Goal: Information Seeking & Learning: Learn about a topic

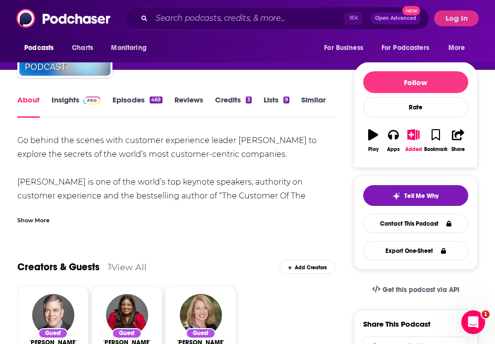
scroll to position [56, 0]
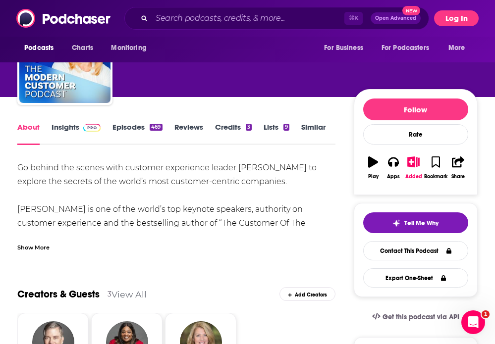
click at [454, 17] on button "Log In" at bounding box center [456, 18] width 45 height 16
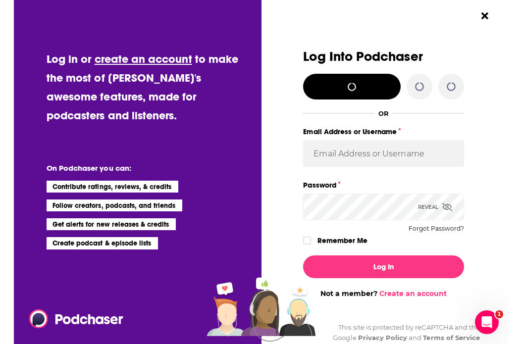
scroll to position [0, 0]
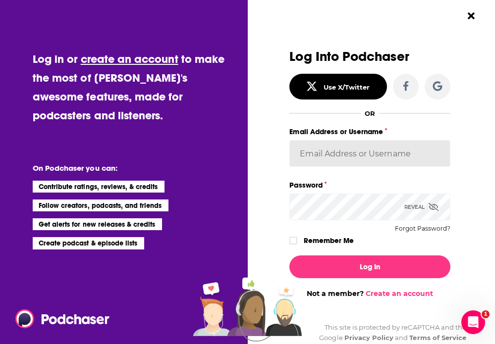
click at [363, 156] on input "Email Address or Username" at bounding box center [369, 153] width 161 height 27
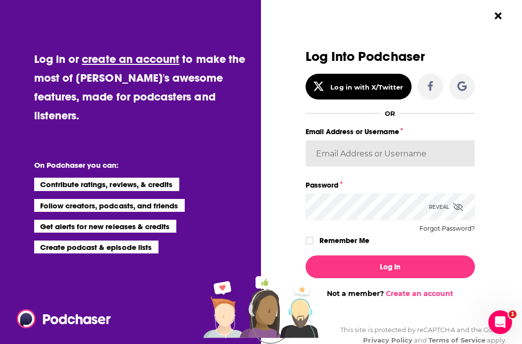
click at [448, 150] on input "Email Address or Username" at bounding box center [391, 153] width 170 height 27
click at [357, 158] on input "Email Address or Username" at bounding box center [391, 153] width 170 height 27
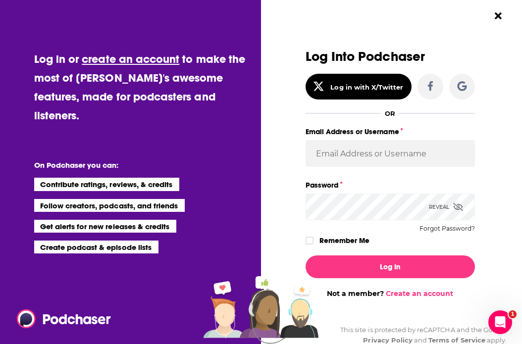
click at [384, 221] on div "Log Into Podchaser Log in with X/Twitter OR Email Address or Username Password …" at bounding box center [391, 149] width 170 height 198
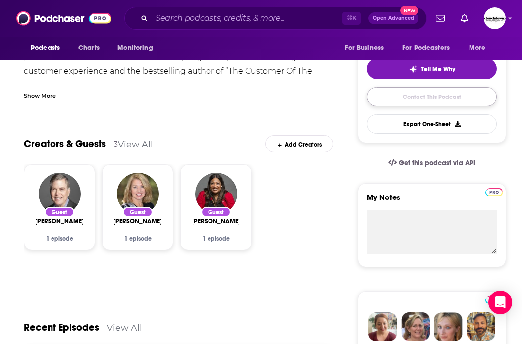
click at [425, 99] on link "Contact This Podcast" at bounding box center [432, 96] width 130 height 19
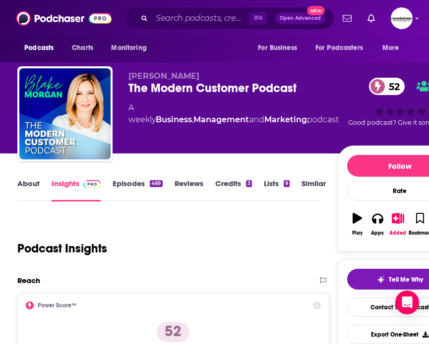
click at [264, 246] on div "Podcast Insights" at bounding box center [164, 243] width 294 height 51
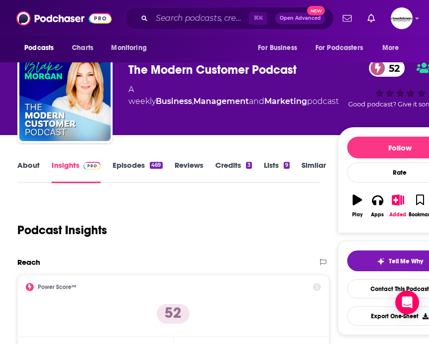
scroll to position [21, 0]
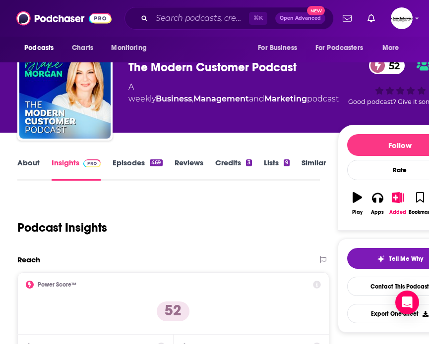
click at [17, 165] on link "About" at bounding box center [28, 169] width 22 height 23
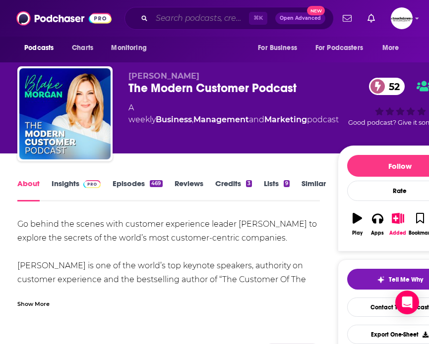
click at [191, 15] on input "Search podcasts, credits, & more..." at bounding box center [200, 18] width 97 height 16
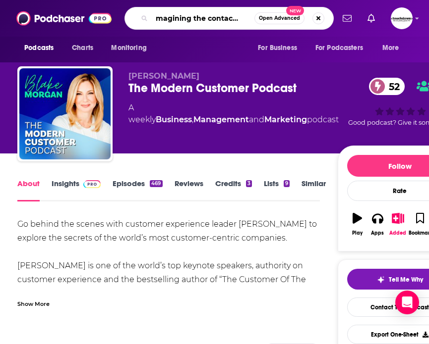
type input "reimagining the contact center"
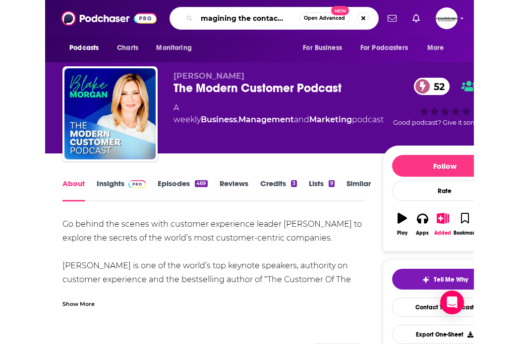
scroll to position [0, 20]
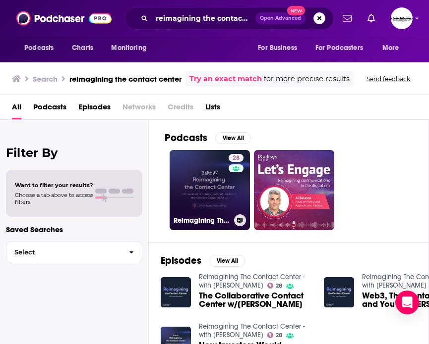
click at [216, 195] on link "28 Reimagining The Contact Center - with [PERSON_NAME]" at bounding box center [209, 190] width 80 height 80
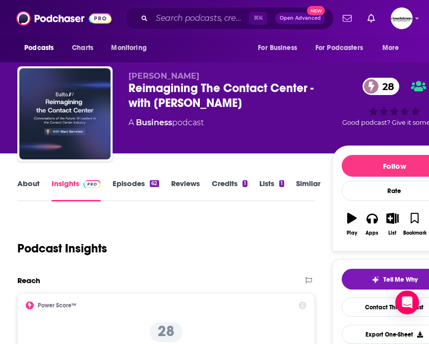
click at [37, 183] on link "About" at bounding box center [28, 190] width 22 height 23
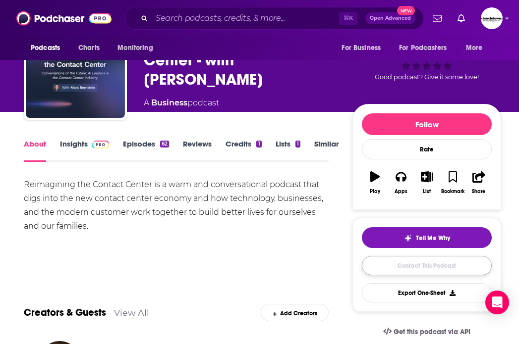
click at [429, 266] on link "Contact This Podcast" at bounding box center [427, 265] width 130 height 19
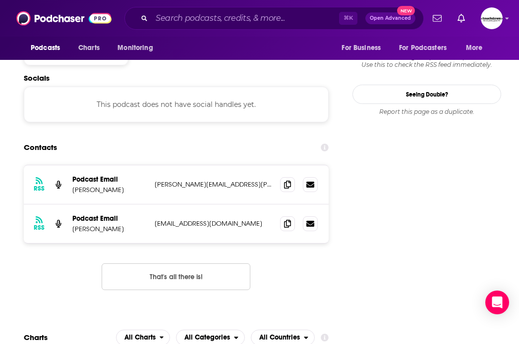
scroll to position [869, 0]
click at [285, 181] on icon at bounding box center [287, 185] width 7 height 8
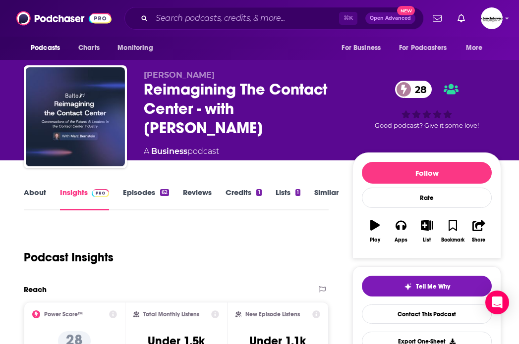
scroll to position [0, 0]
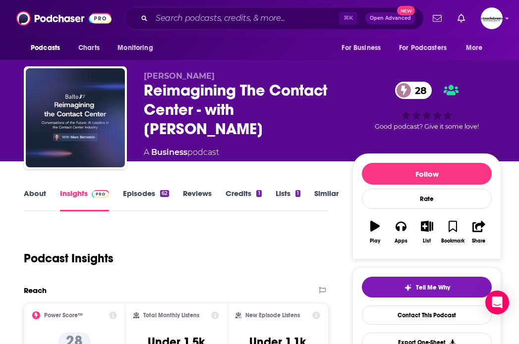
click at [146, 192] on link "Episodes 62" at bounding box center [146, 200] width 46 height 23
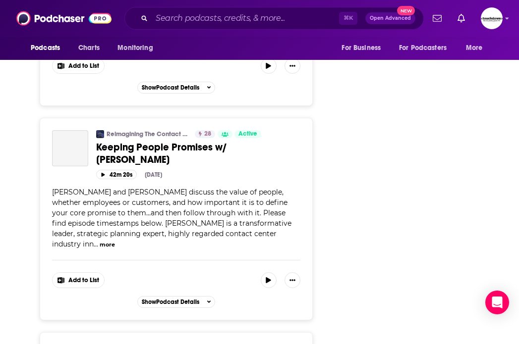
scroll to position [5026, 0]
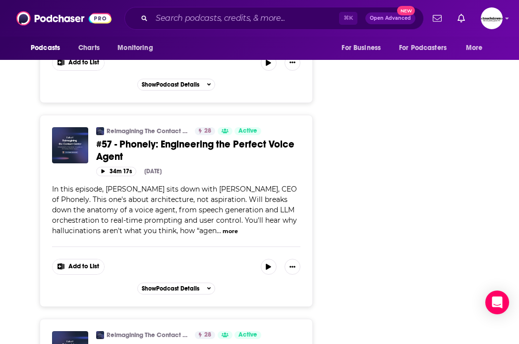
scroll to position [1531, 0]
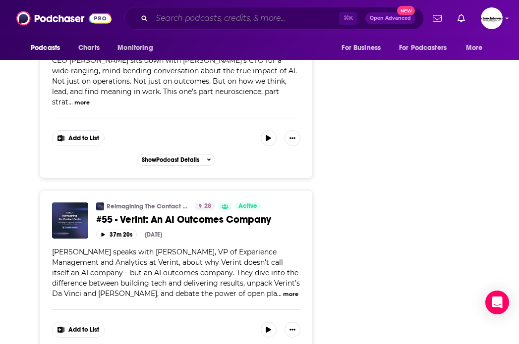
click at [176, 17] on input "Search podcasts, credits, & more..." at bounding box center [245, 18] width 187 height 16
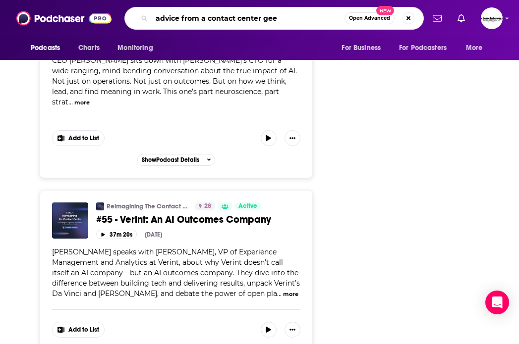
type input "advice from a contact center geek"
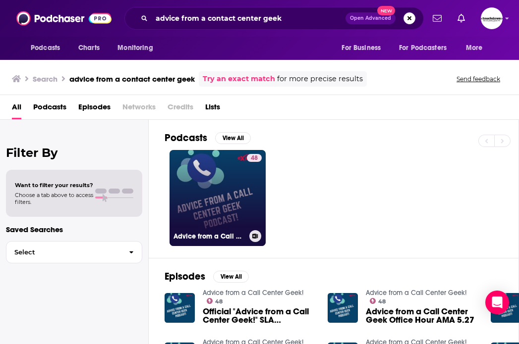
click at [223, 203] on link "48 Advice from a Call Center Geek!" at bounding box center [217, 198] width 96 height 96
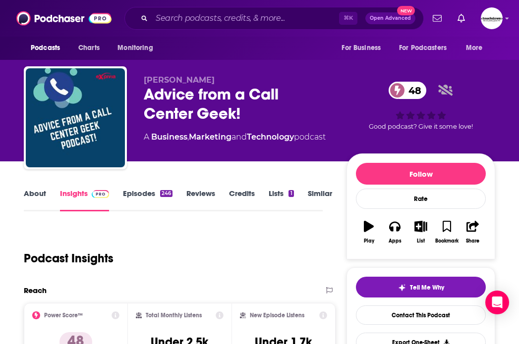
click at [37, 194] on link "About" at bounding box center [35, 200] width 22 height 23
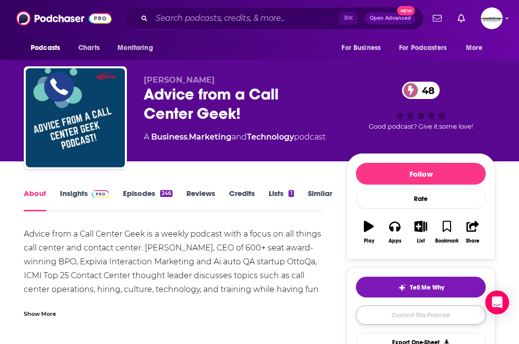
click at [419, 319] on link "Contact This Podcast" at bounding box center [421, 315] width 130 height 19
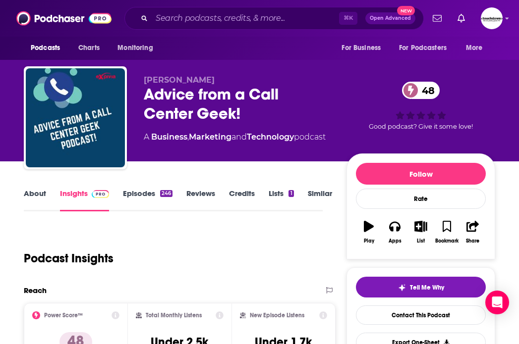
click at [137, 194] on link "Episodes 246" at bounding box center [148, 200] width 50 height 23
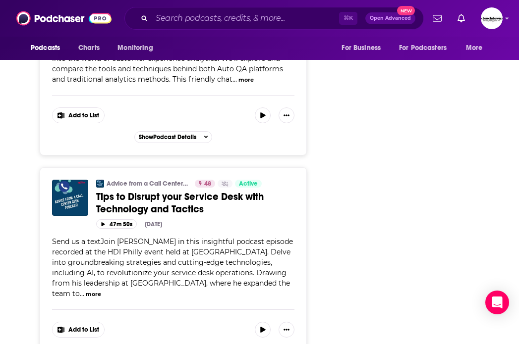
scroll to position [5127, 0]
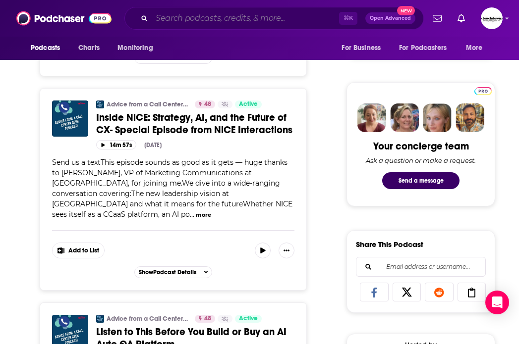
click at [174, 18] on input "Search podcasts, credits, & more..." at bounding box center [245, 18] width 187 height 16
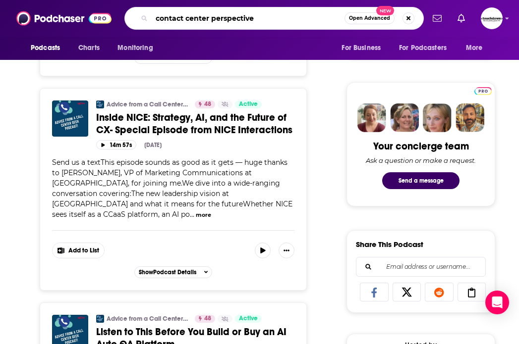
type input "contact center perspectives"
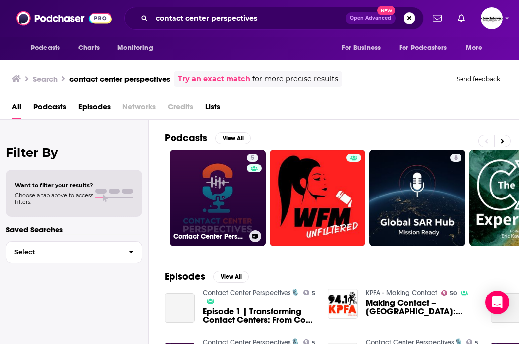
click at [231, 212] on link "5 Contact Center Perspectives🎙️" at bounding box center [217, 198] width 96 height 96
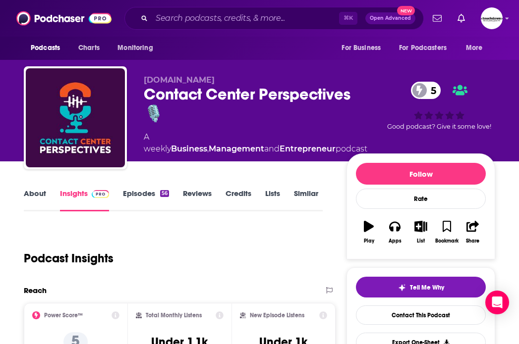
click at [41, 194] on link "About" at bounding box center [35, 200] width 22 height 23
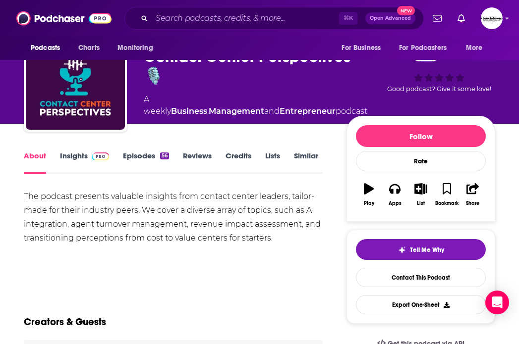
scroll to position [46, 0]
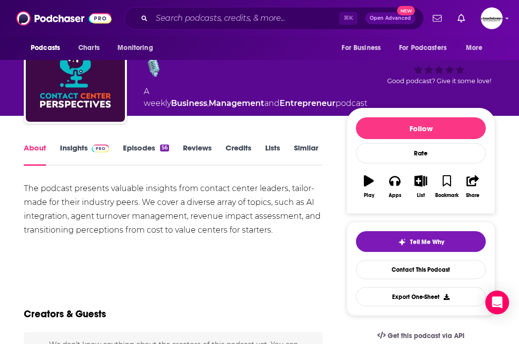
click at [137, 147] on link "Episodes 56" at bounding box center [146, 154] width 46 height 23
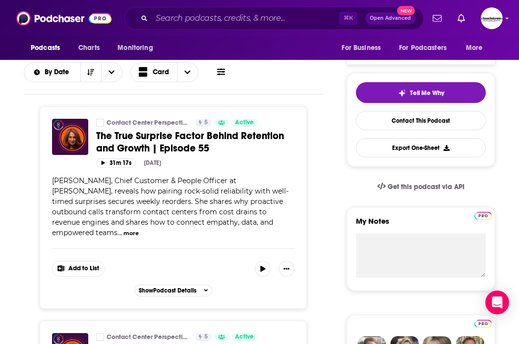
scroll to position [195, 0]
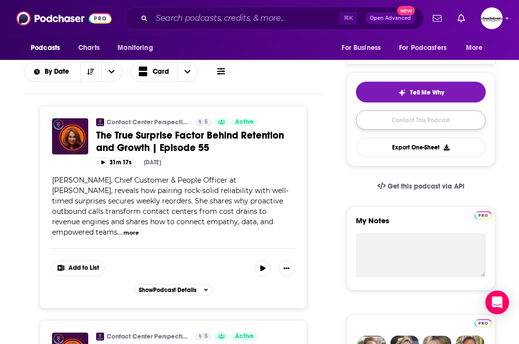
click at [407, 124] on link "Contact This Podcast" at bounding box center [421, 120] width 130 height 19
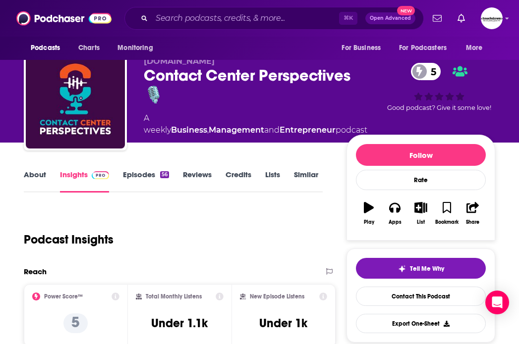
scroll to position [4, 0]
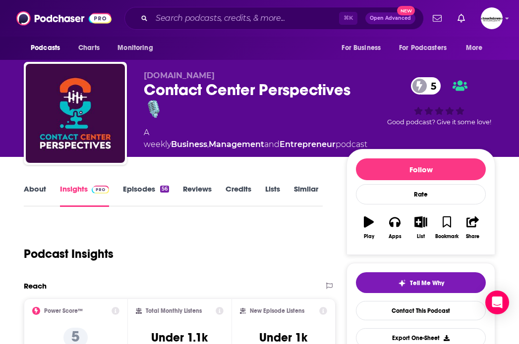
click at [133, 190] on link "Episodes 56" at bounding box center [146, 195] width 46 height 23
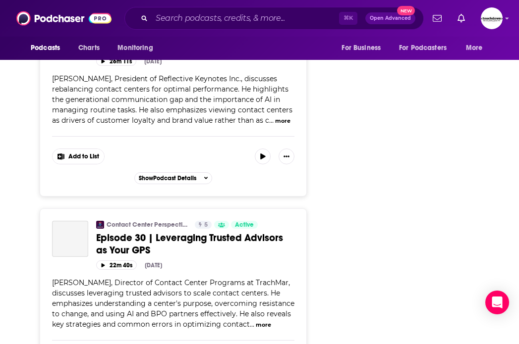
scroll to position [5296, 0]
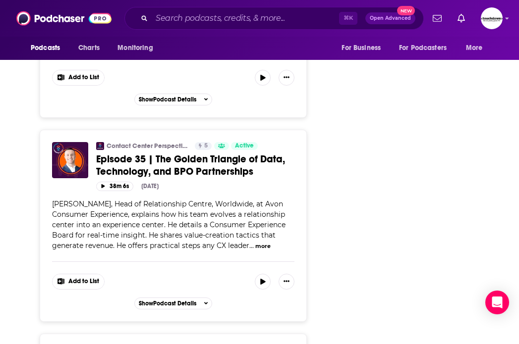
scroll to position [9455, 0]
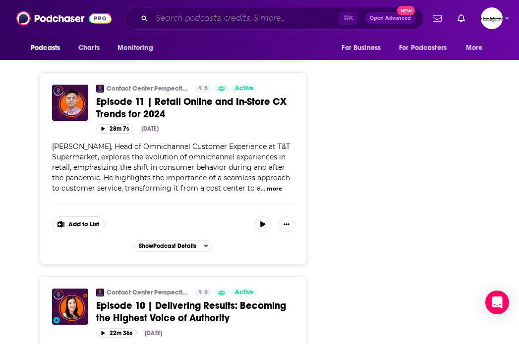
click at [169, 21] on input "Search podcasts, credits, & more..." at bounding box center [245, 18] width 187 height 16
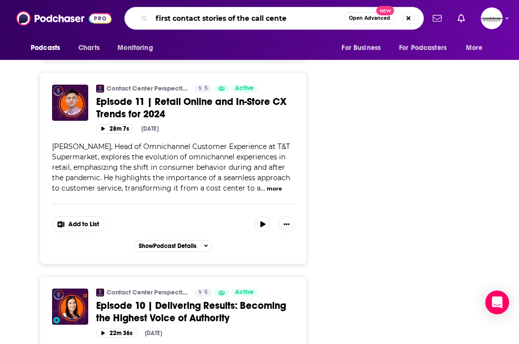
type input "first contact stories of the call center"
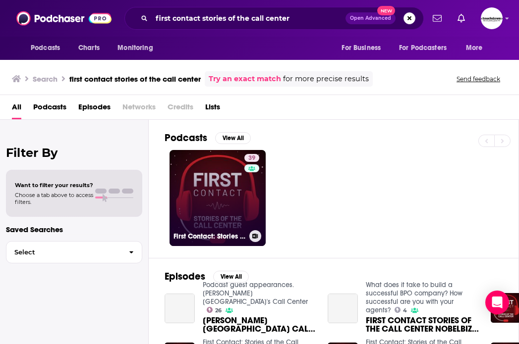
click at [221, 203] on link "39 First Contact: Stories of the Call Center" at bounding box center [217, 198] width 96 height 96
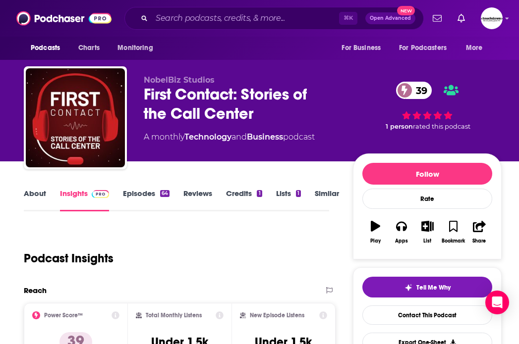
click at [36, 194] on link "About" at bounding box center [35, 200] width 22 height 23
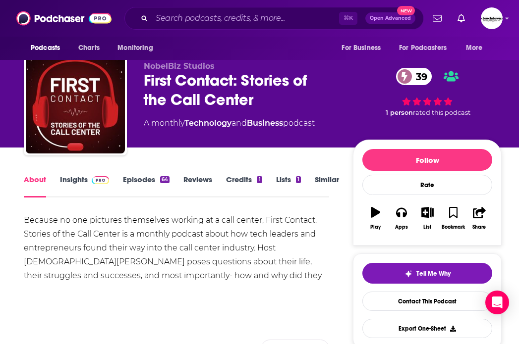
scroll to position [14, 0]
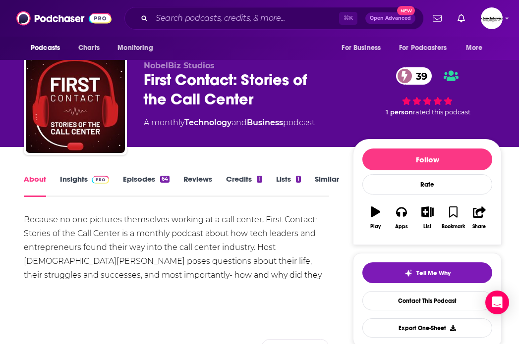
click at [137, 179] on link "Episodes 64" at bounding box center [146, 185] width 47 height 23
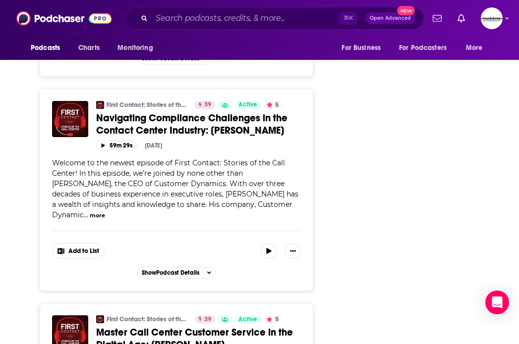
scroll to position [5223, 0]
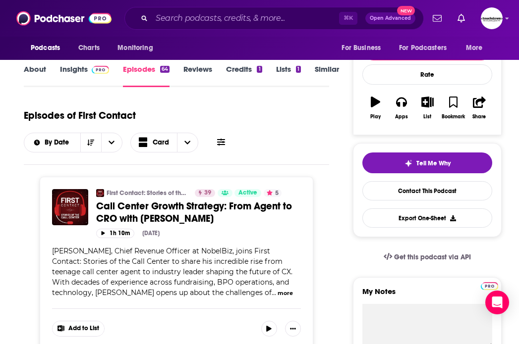
scroll to position [114, 0]
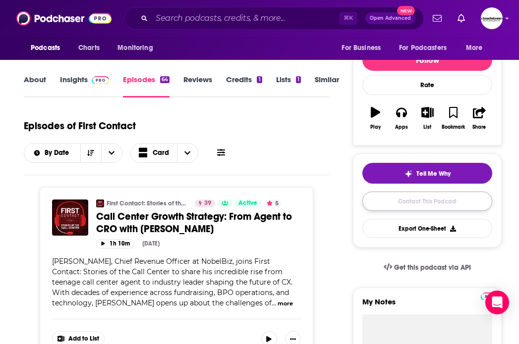
click at [422, 200] on link "Contact This Podcast" at bounding box center [427, 201] width 130 height 19
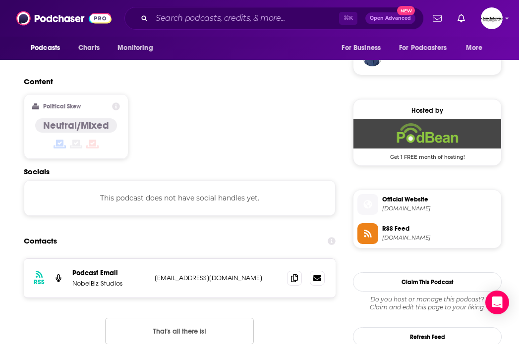
scroll to position [737, 0]
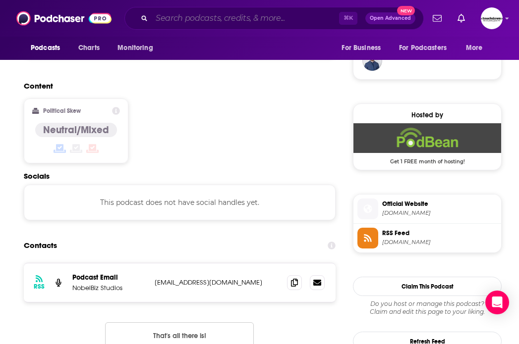
click at [173, 25] on input "Search podcasts, credits, & more..." at bounding box center [245, 18] width 187 height 16
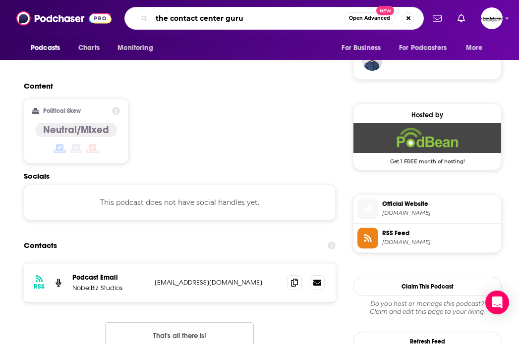
type input "the contact center gurus"
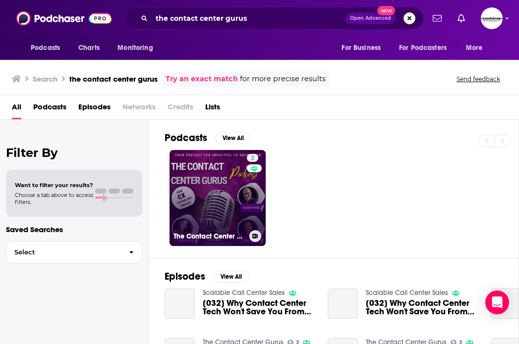
click at [228, 189] on link "2 The Contact Center Gurus" at bounding box center [217, 198] width 96 height 96
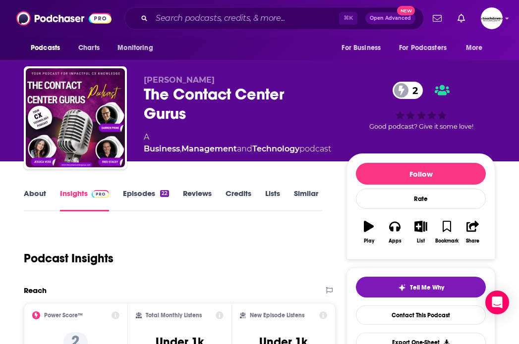
click at [31, 196] on link "About" at bounding box center [35, 200] width 22 height 23
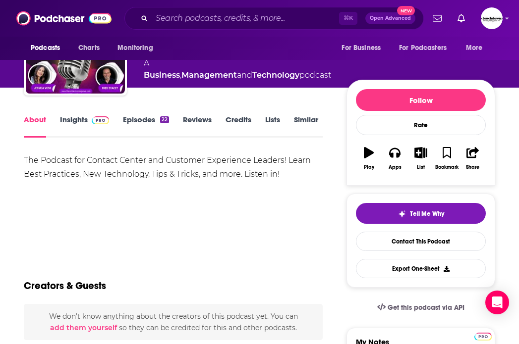
scroll to position [73, 0]
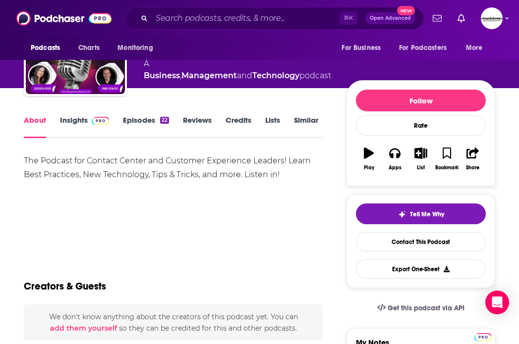
click at [140, 123] on link "Episodes 22" at bounding box center [146, 126] width 46 height 23
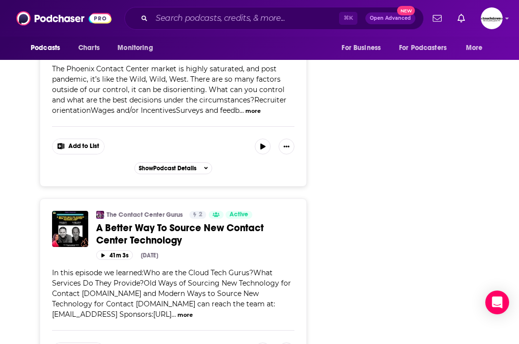
scroll to position [4704, 0]
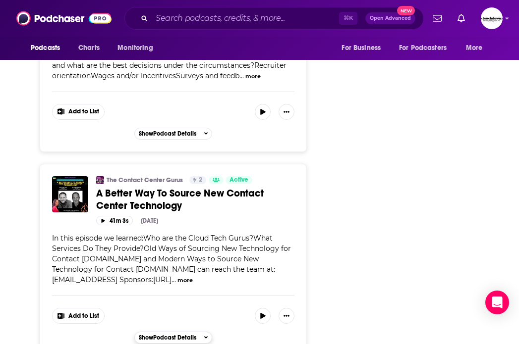
click at [181, 335] on span "Show Podcast Details" at bounding box center [167, 338] width 57 height 7
click at [197, 335] on div "Hide Podcast Details" at bounding box center [173, 338] width 68 height 7
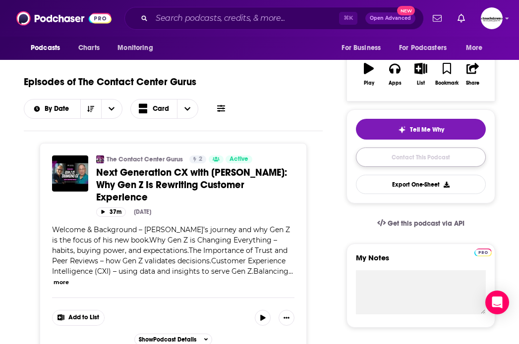
click at [416, 152] on link "Contact This Podcast" at bounding box center [421, 157] width 130 height 19
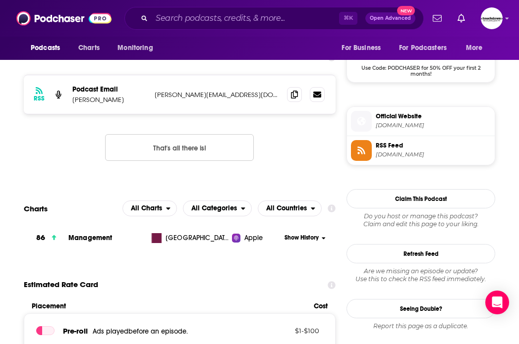
scroll to position [698, 0]
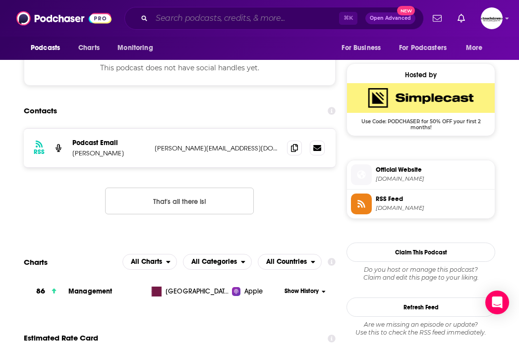
click at [169, 23] on input "Search podcasts, credits, & more..." at bounding box center [245, 18] width 187 height 16
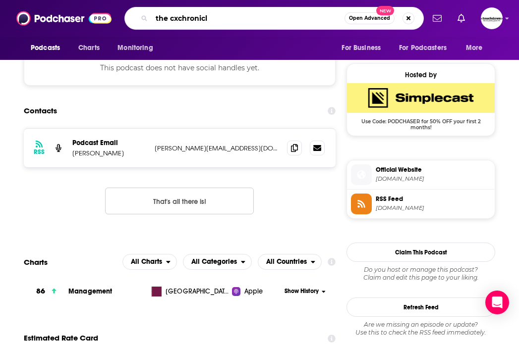
type input "the cxchronicle"
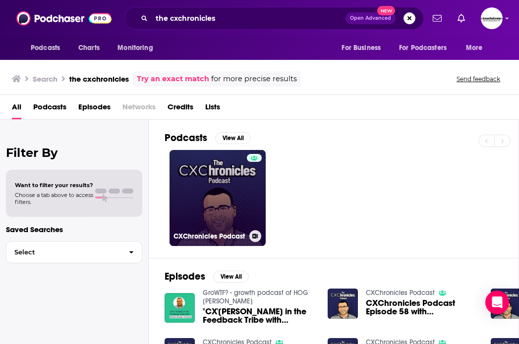
click at [227, 198] on link "CXChronicles Podcast" at bounding box center [217, 198] width 96 height 96
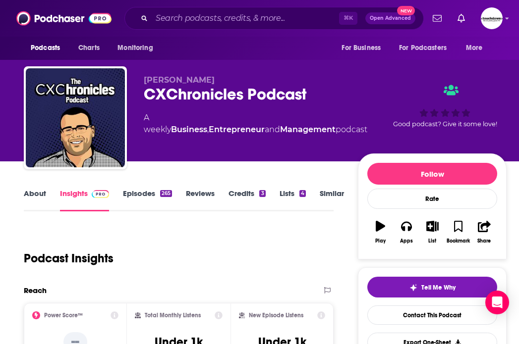
click at [135, 193] on link "Episodes 265" at bounding box center [147, 200] width 49 height 23
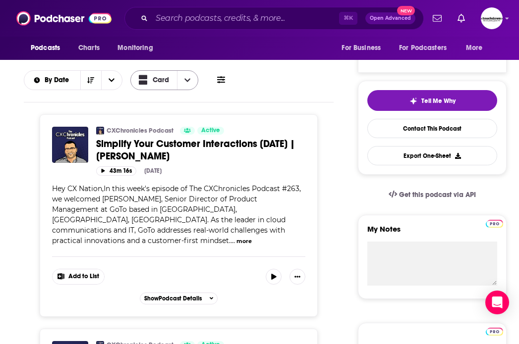
scroll to position [174, 0]
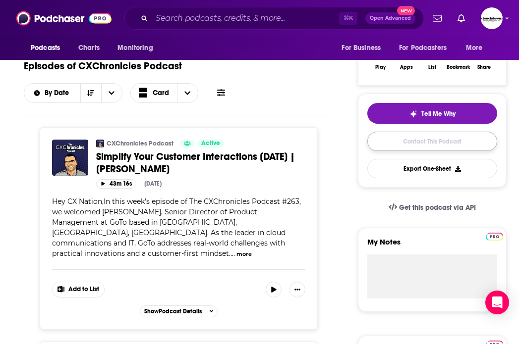
click at [421, 149] on link "Contact This Podcast" at bounding box center [432, 141] width 130 height 19
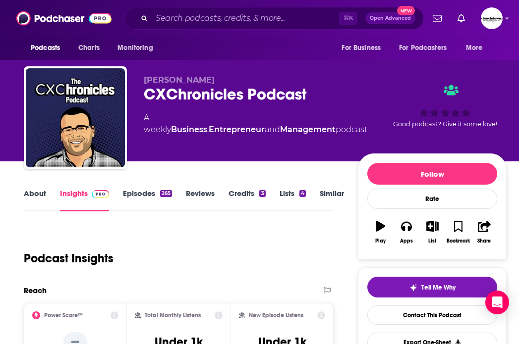
click at [138, 200] on link "Episodes 265" at bounding box center [147, 200] width 49 height 23
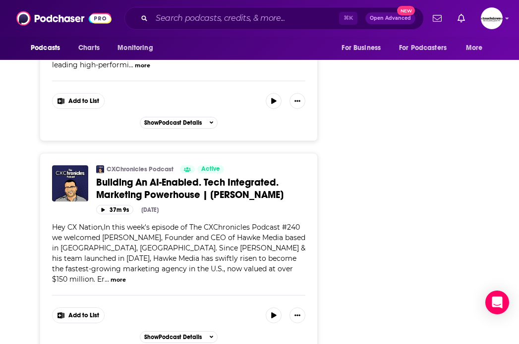
scroll to position [5187, 0]
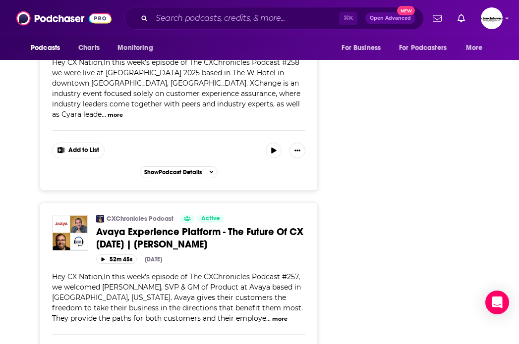
scroll to position [5404, 0]
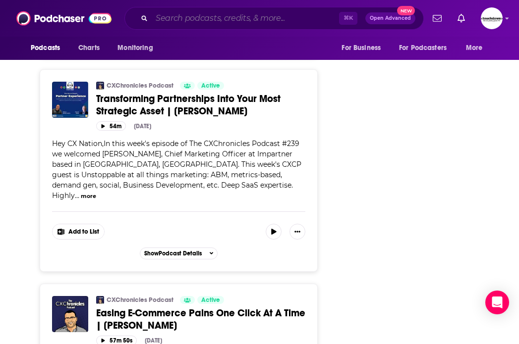
click at [166, 17] on input "Search podcasts, credits, & more..." at bounding box center [245, 18] width 187 height 16
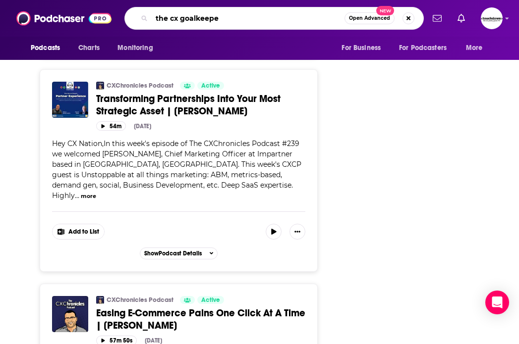
type input "the cx goalkeeper"
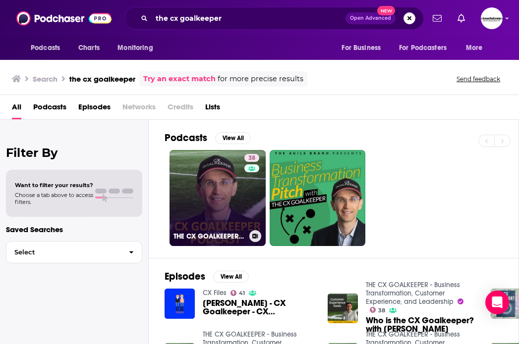
click at [227, 214] on link "38 THE CX GOALKEEPER - Business Transformation, Customer Experience, and Leader…" at bounding box center [217, 198] width 96 height 96
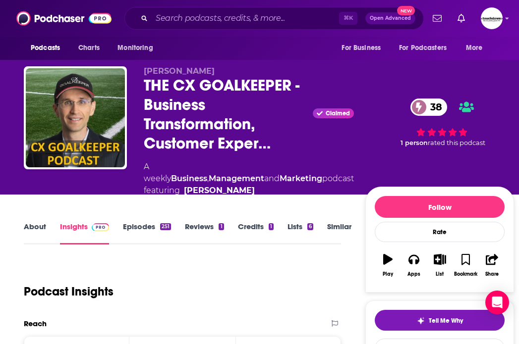
click at [138, 225] on link "Episodes 251" at bounding box center [147, 233] width 48 height 23
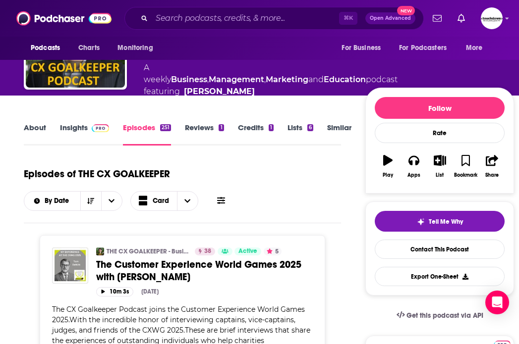
scroll to position [96, 0]
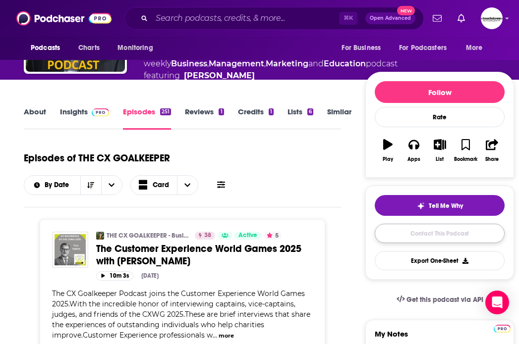
click at [408, 243] on link "Contact This Podcast" at bounding box center [440, 233] width 130 height 19
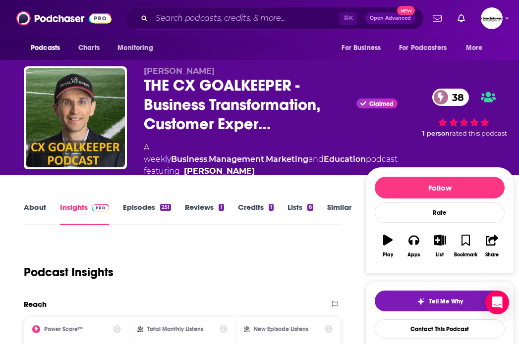
click at [134, 225] on link "Episodes 251" at bounding box center [147, 214] width 48 height 23
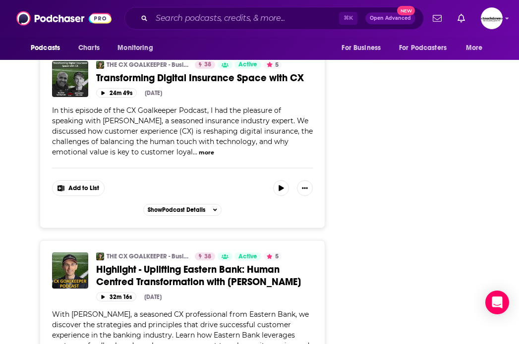
scroll to position [5111, 0]
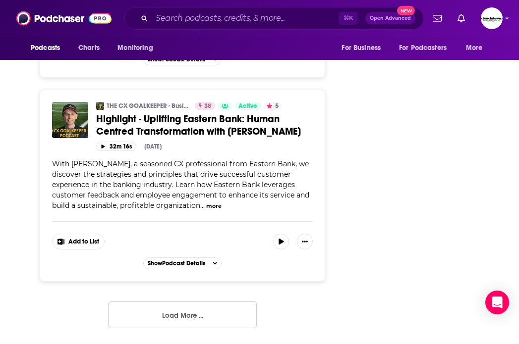
click at [181, 311] on button "Load More ..." at bounding box center [182, 315] width 149 height 27
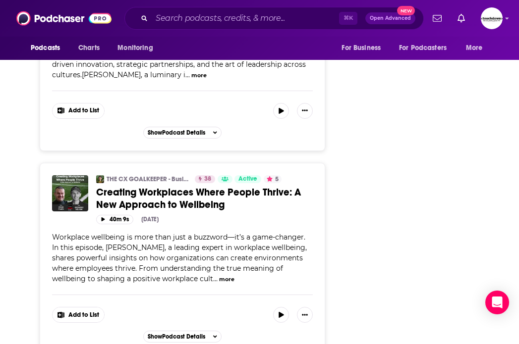
scroll to position [8136, 0]
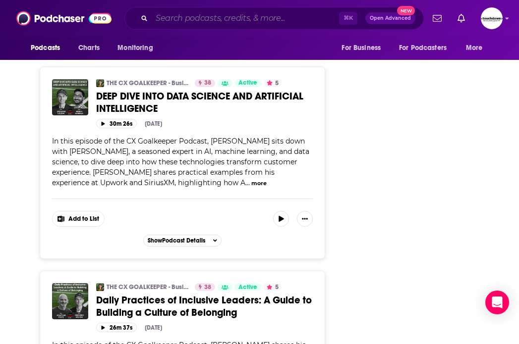
click at [167, 16] on input "Search podcasts, credits, & more..." at bounding box center [245, 18] width 187 height 16
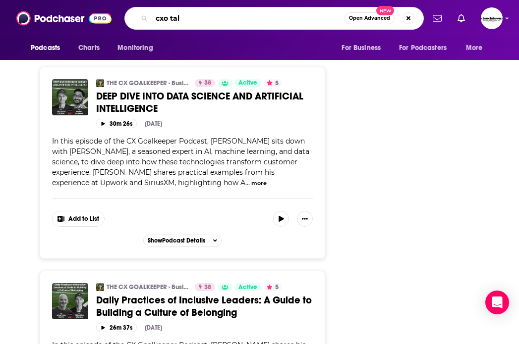
type input "cxo talk"
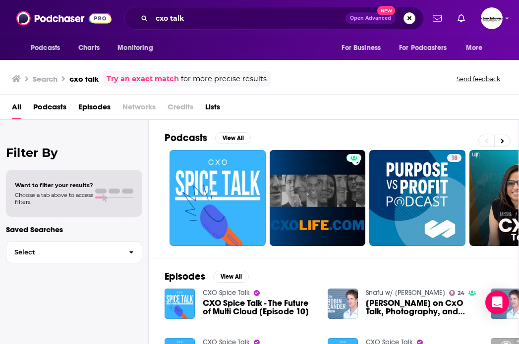
scroll to position [0, 123]
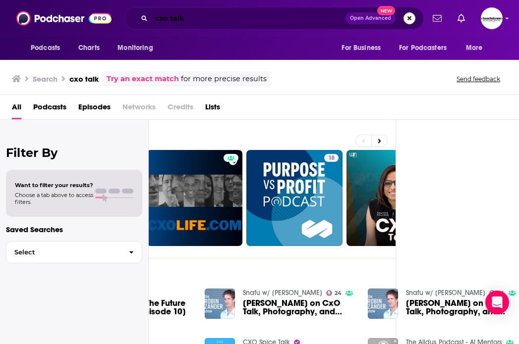
click at [170, 20] on input "cxo talk" at bounding box center [249, 18] width 194 height 16
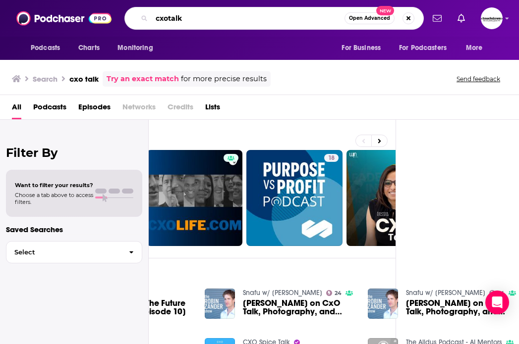
type input "cxotalk"
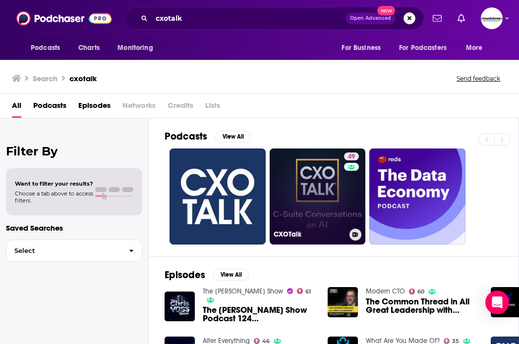
click at [315, 199] on link "49 CXOTalk" at bounding box center [318, 197] width 96 height 96
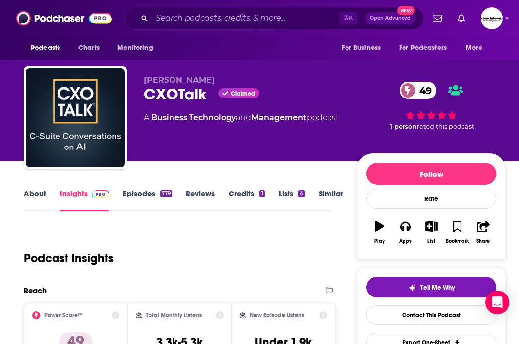
click at [144, 195] on link "Episodes 779" at bounding box center [147, 200] width 49 height 23
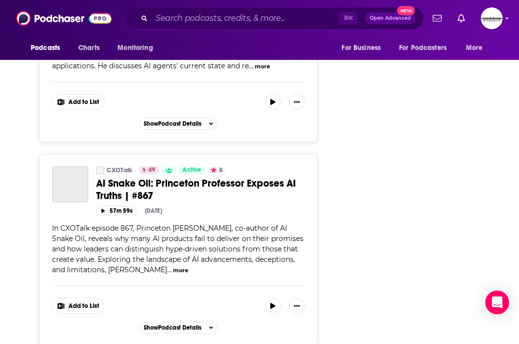
scroll to position [5123, 0]
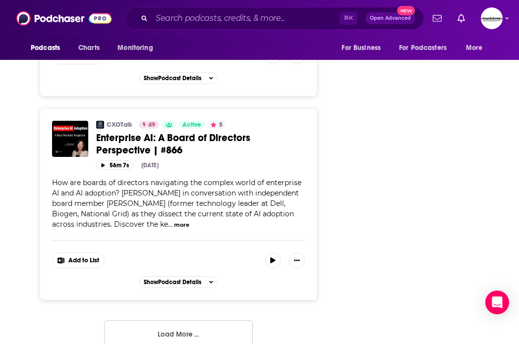
click at [186, 323] on button "Load More ..." at bounding box center [178, 334] width 149 height 27
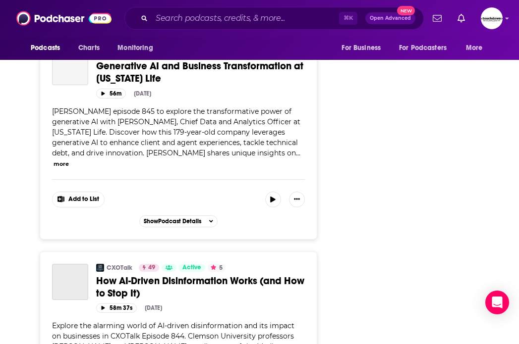
scroll to position [10218, 0]
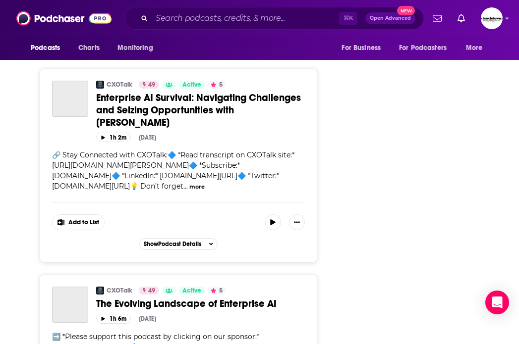
scroll to position [15310, 0]
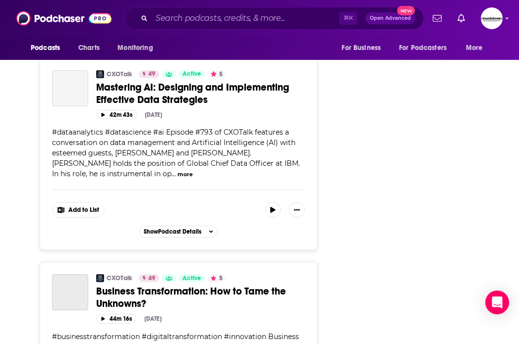
scroll to position [20368, 0]
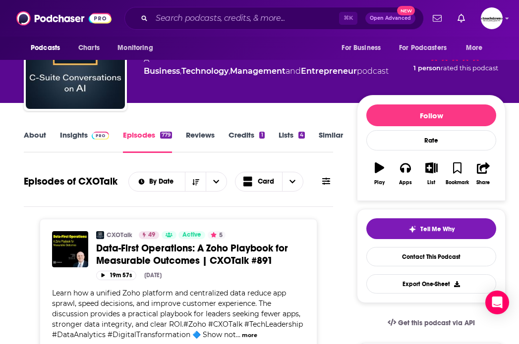
scroll to position [60, 0]
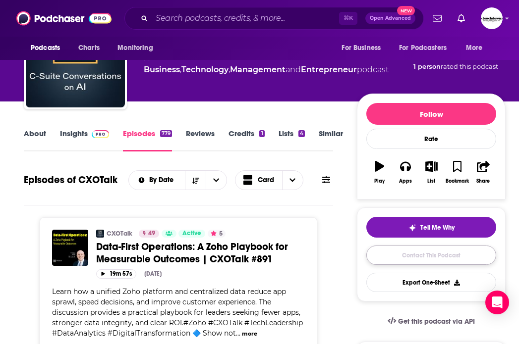
click at [425, 254] on link "Contact This Podcast" at bounding box center [431, 255] width 130 height 19
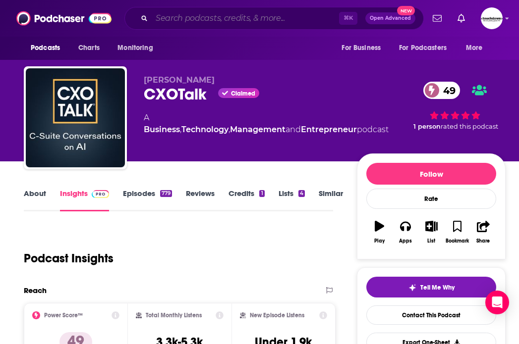
click at [169, 18] on input "Search podcasts, credits, & more..." at bounding box center [245, 18] width 187 height 16
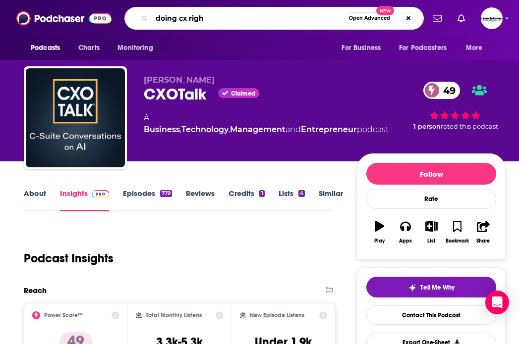
type input "doing cx right"
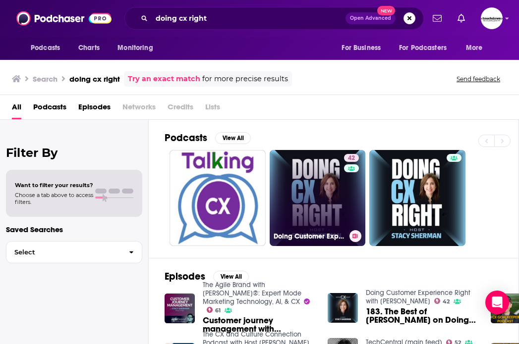
click at [339, 200] on link "42 Doing Customer Experience Right‬ with [PERSON_NAME]" at bounding box center [318, 198] width 96 height 96
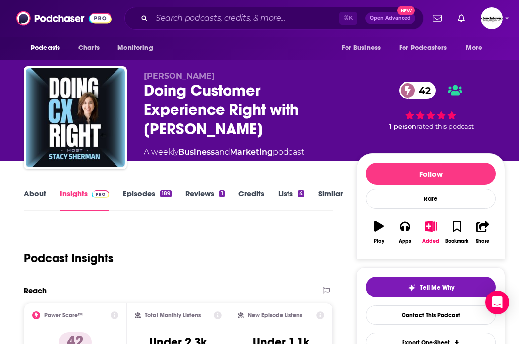
click at [135, 195] on link "Episodes 189" at bounding box center [147, 200] width 49 height 23
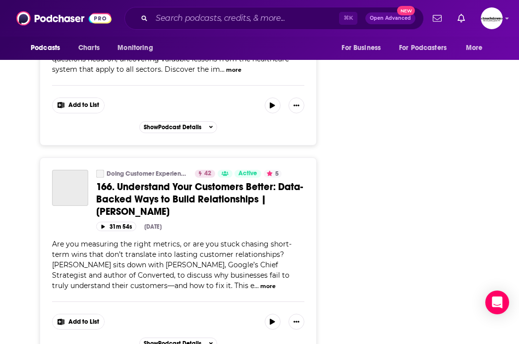
scroll to position [5295, 0]
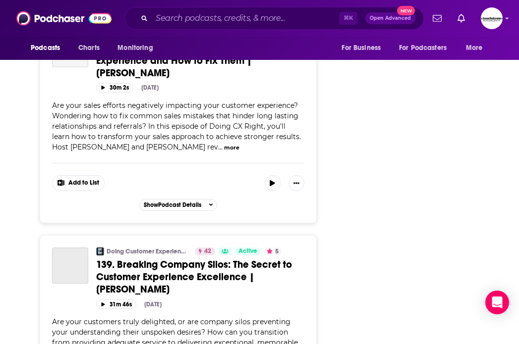
scroll to position [10552, 0]
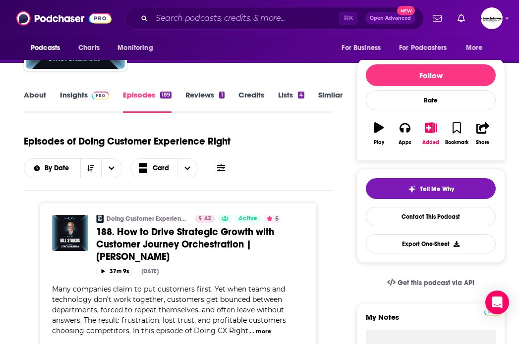
scroll to position [181, 0]
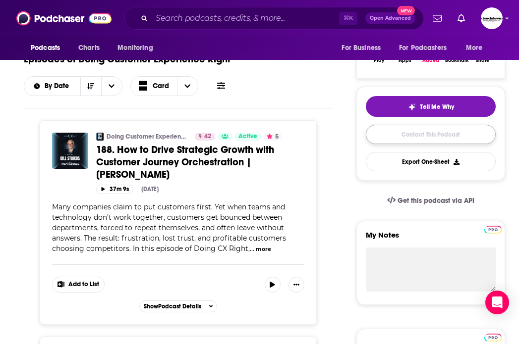
click at [419, 137] on link "Contact This Podcast" at bounding box center [431, 134] width 130 height 19
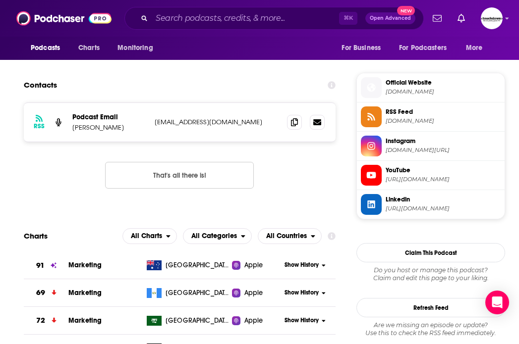
scroll to position [733, 0]
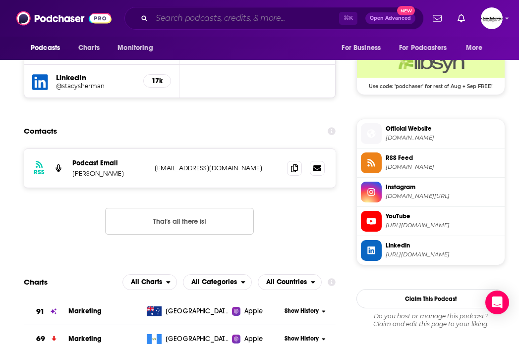
click at [175, 18] on input "Search podcasts, credits, & more..." at bounding box center [245, 18] width 187 height 16
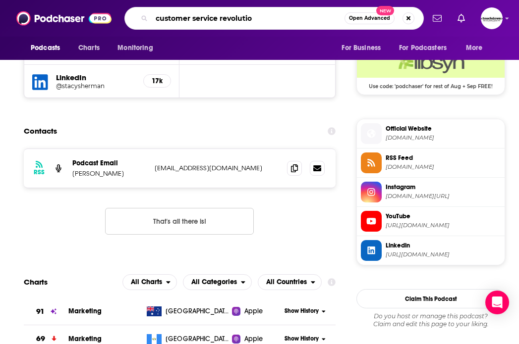
type input "customer service revolution"
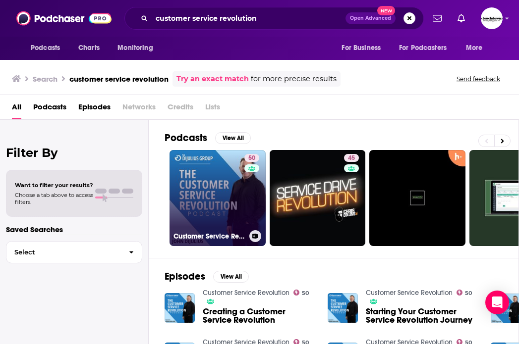
click at [224, 195] on link "50 Customer Service Revolution" at bounding box center [217, 198] width 96 height 96
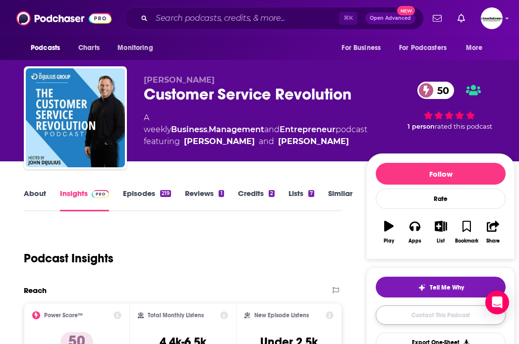
click at [425, 314] on link "Contact This Podcast" at bounding box center [441, 315] width 130 height 19
click at [35, 195] on link "About" at bounding box center [35, 200] width 22 height 23
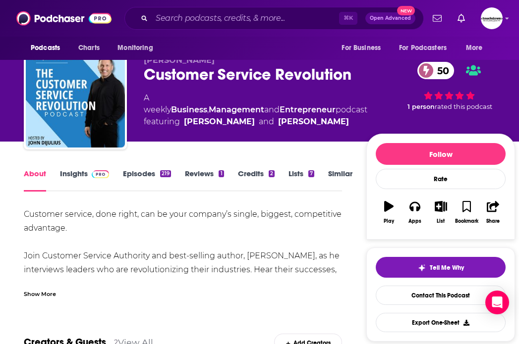
scroll to position [48, 0]
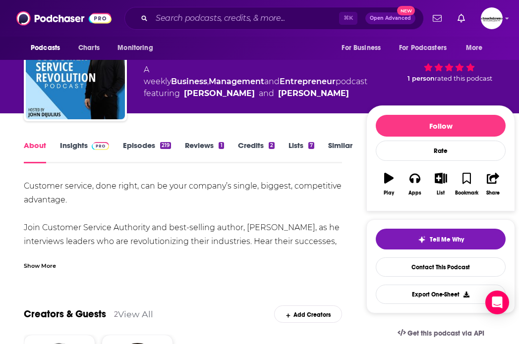
click at [139, 145] on link "Episodes 219" at bounding box center [147, 152] width 48 height 23
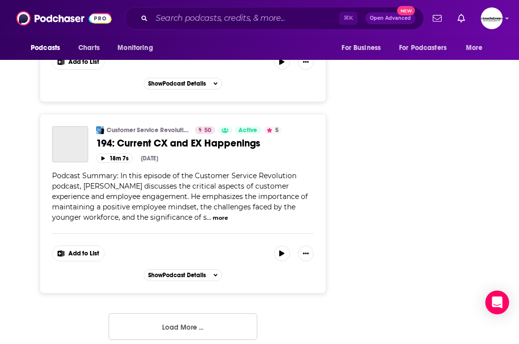
scroll to position [4969, 0]
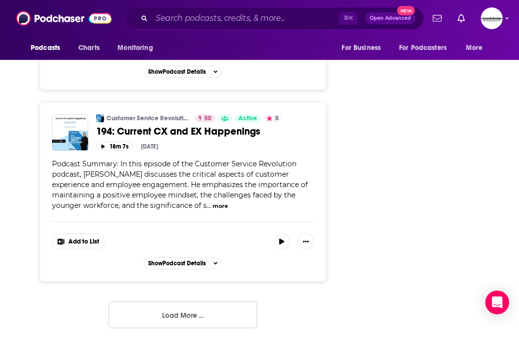
click at [191, 312] on button "Load More ..." at bounding box center [183, 315] width 149 height 27
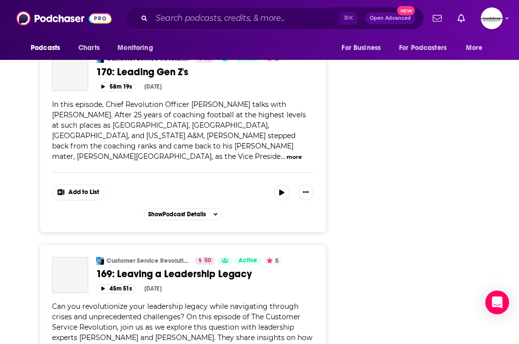
scroll to position [9826, 0]
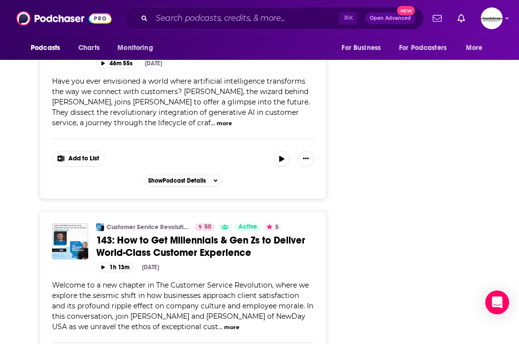
scroll to position [14836, 0]
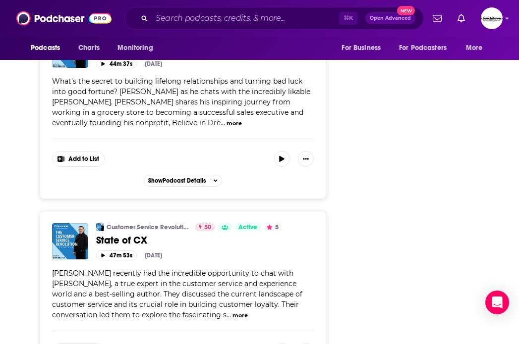
scroll to position [19761, 0]
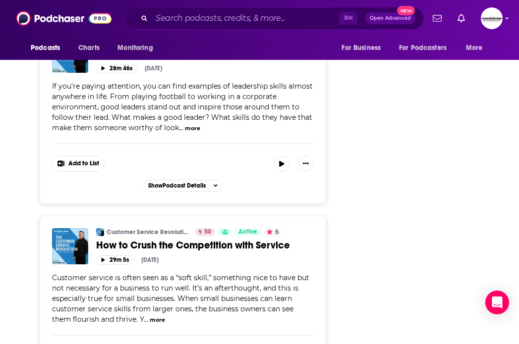
scroll to position [12643, 0]
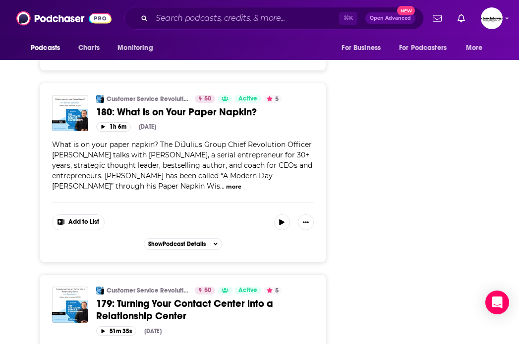
scroll to position [7377, 0]
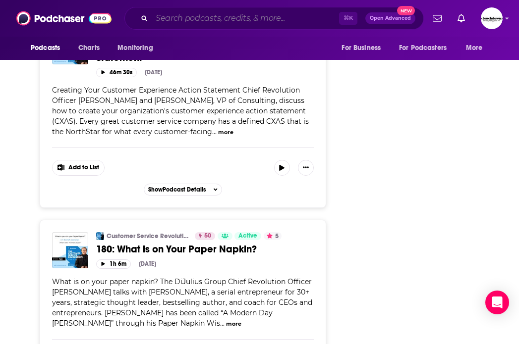
click at [176, 17] on input "Search podcasts, credits, & more..." at bounding box center [245, 18] width 187 height 16
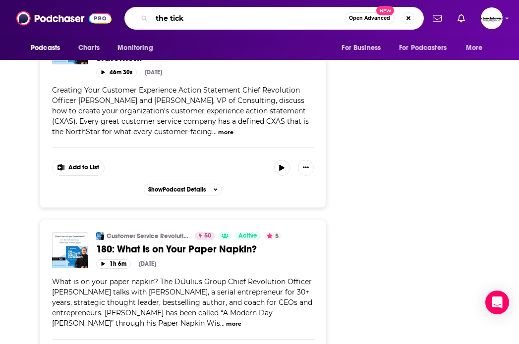
type input "the ticke"
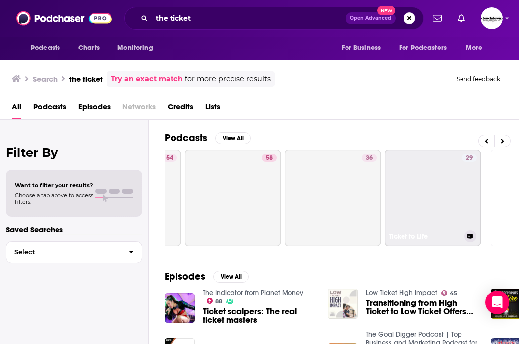
scroll to position [0, 556]
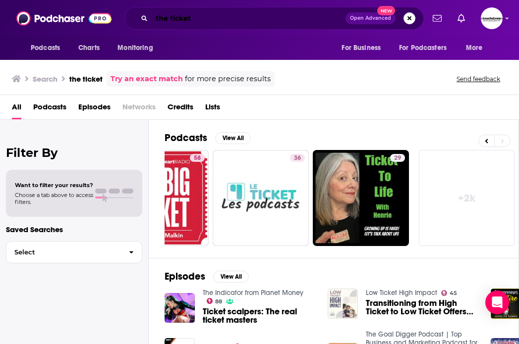
click at [203, 21] on input "the ticket" at bounding box center [249, 18] width 194 height 16
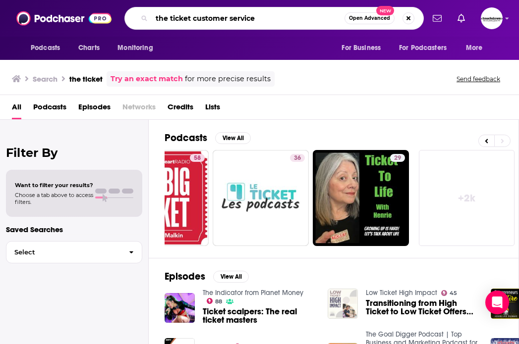
type input "the ticket customer service"
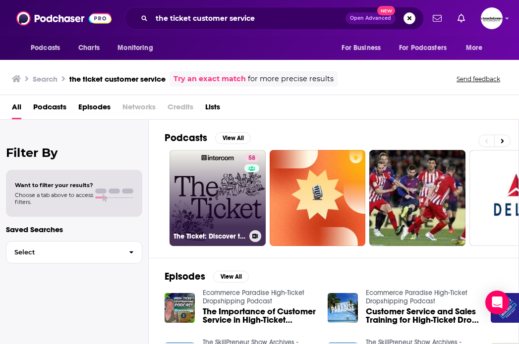
click at [220, 191] on link "58 The Ticket: Discover the Future of Customer Service, Support, and Experience…" at bounding box center [217, 198] width 96 height 96
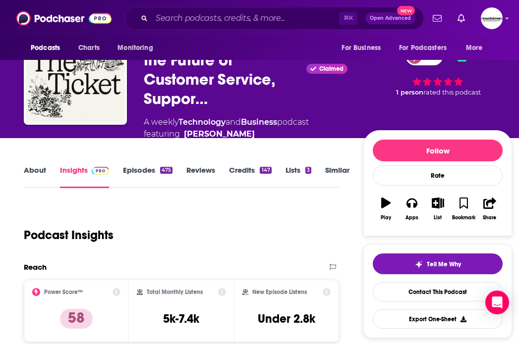
scroll to position [48, 0]
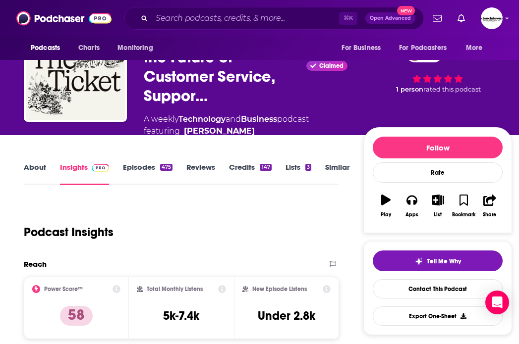
click at [142, 170] on link "Episodes 475" at bounding box center [148, 174] width 50 height 23
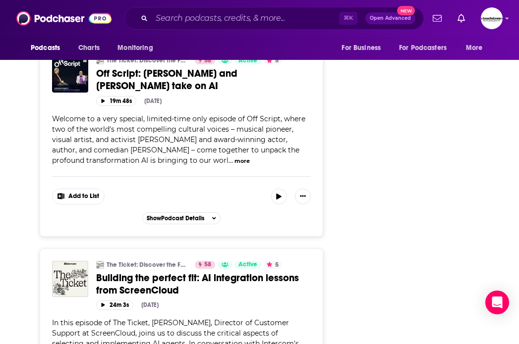
scroll to position [5124, 0]
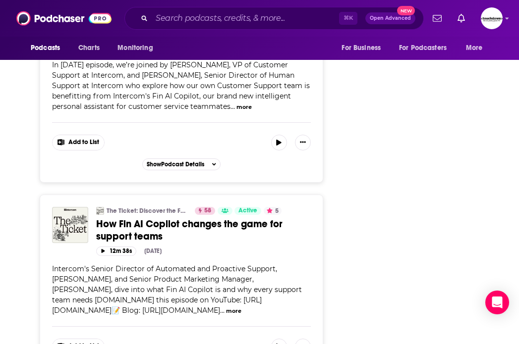
scroll to position [10183, 0]
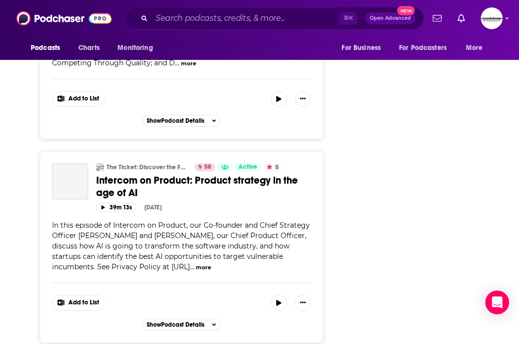
scroll to position [15323, 0]
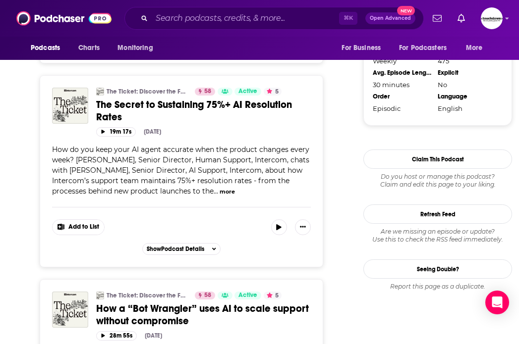
scroll to position [1041, 0]
